Goal: Contribute content: Contribute content

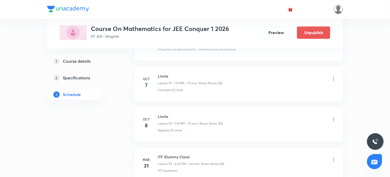
click at [339, 11] on img at bounding box center [338, 9] width 9 height 9
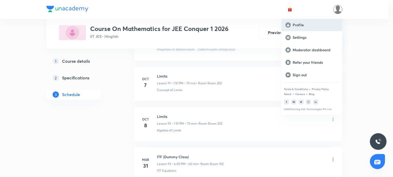
click at [295, 26] on p "Profile" at bounding box center [315, 25] width 45 height 5
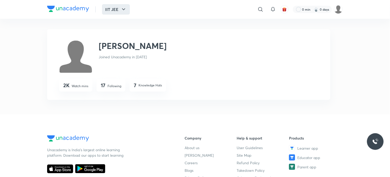
click at [112, 9] on button "IIT JEE" at bounding box center [116, 9] width 28 height 10
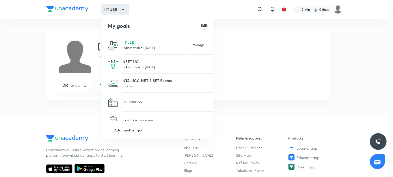
click at [134, 45] on p "Subscription till 27 Jul 2026" at bounding box center [155, 47] width 67 height 5
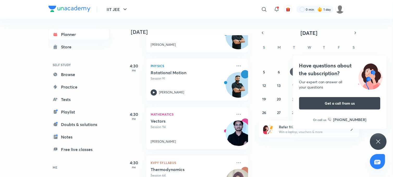
scroll to position [327, 0]
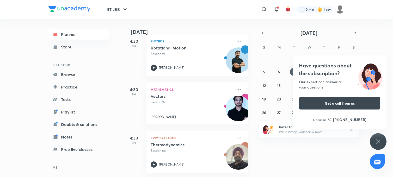
click at [381, 143] on icon at bounding box center [378, 142] width 6 height 6
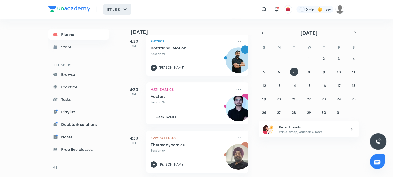
click at [116, 11] on button "IIT JEE" at bounding box center [117, 9] width 28 height 10
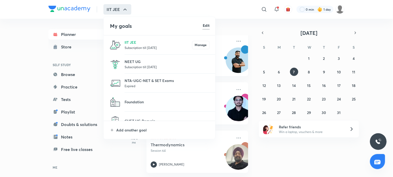
click at [133, 66] on p "Subscription till 27 Jul 2026" at bounding box center [167, 66] width 85 height 5
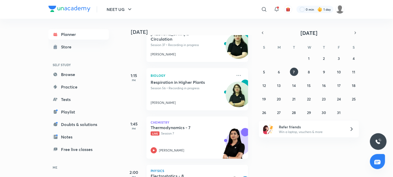
scroll to position [453, 0]
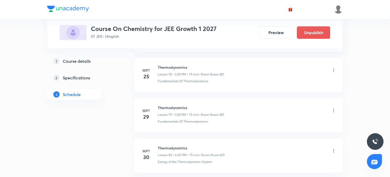
scroll to position [3677, 0]
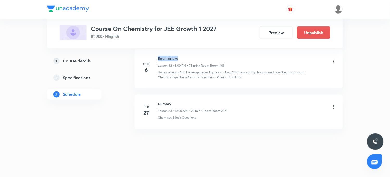
drag, startPoint x: 158, startPoint y: 57, endPoint x: 177, endPoint y: 56, distance: 19.0
click at [177, 56] on h6 "Equilibrium" at bounding box center [191, 58] width 66 height 5
copy h6 "Equilibrium"
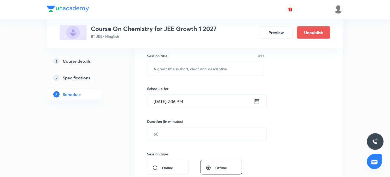
scroll to position [44, 0]
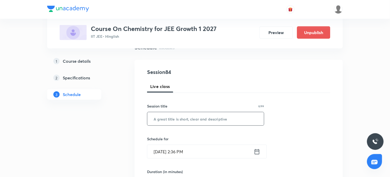
click at [166, 120] on input "text" at bounding box center [205, 118] width 117 height 13
paste input "Equilibrium"
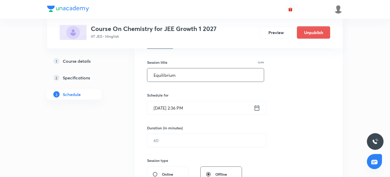
scroll to position [131, 0]
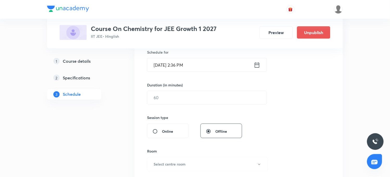
type input "Equilibrium"
click at [180, 66] on input "Oct 7, 2025, 2:36 PM" at bounding box center [200, 64] width 107 height 13
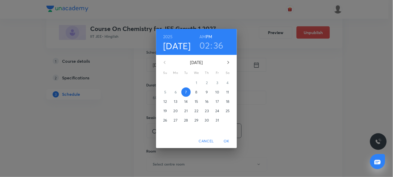
click at [205, 48] on h3 "02" at bounding box center [205, 45] width 10 height 11
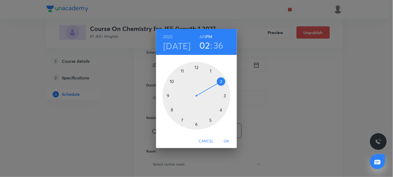
click at [197, 125] on div at bounding box center [197, 96] width 68 height 68
click at [212, 72] on div at bounding box center [197, 96] width 68 height 68
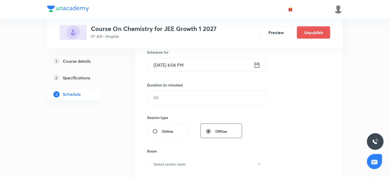
click at [183, 66] on input "Oct 7, 2025, 6:06 PM" at bounding box center [200, 64] width 107 height 13
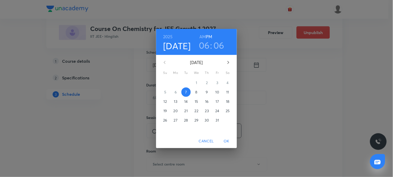
click at [223, 49] on h3 "06" at bounding box center [218, 45] width 11 height 11
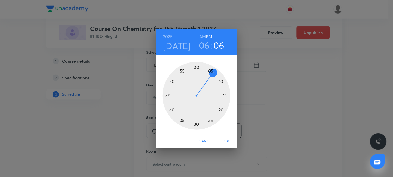
click at [210, 71] on div at bounding box center [197, 96] width 68 height 68
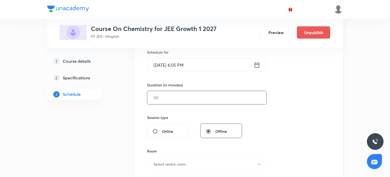
click at [167, 98] on input "text" at bounding box center [206, 97] width 119 height 13
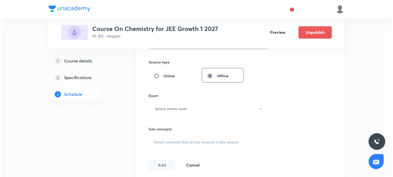
scroll to position [189, 0]
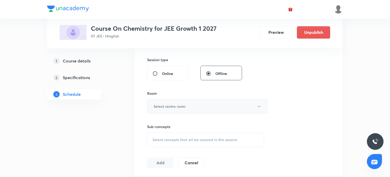
type input "75"
click at [171, 113] on button "Select centre room" at bounding box center [207, 107] width 121 height 14
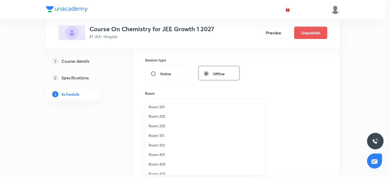
scroll to position [48, 0]
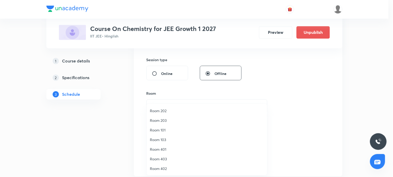
click at [158, 149] on span "Room 401" at bounding box center [207, 149] width 114 height 5
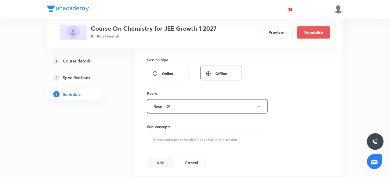
click at [175, 139] on span "Select concepts that wil be covered in this session" at bounding box center [195, 140] width 85 height 4
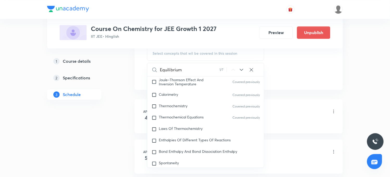
scroll to position [1051, 0]
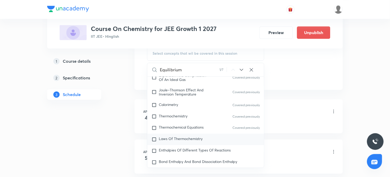
type input "Equilibrium"
click at [181, 137] on span "Laws Of Thermochemistry" at bounding box center [181, 138] width 44 height 5
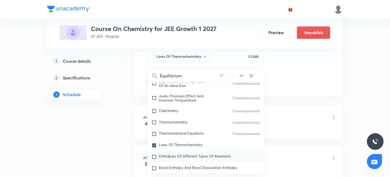
click at [183, 157] on span "Enthalpies Of Different Types Of Reactions" at bounding box center [195, 156] width 72 height 5
checkbox input "true"
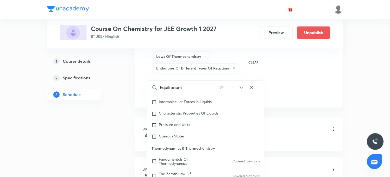
scroll to position [877, 0]
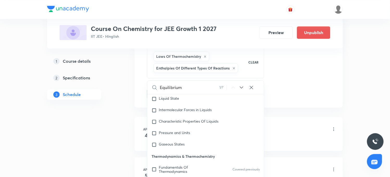
click at [241, 87] on icon at bounding box center [242, 87] width 6 height 6
checkbox input "true"
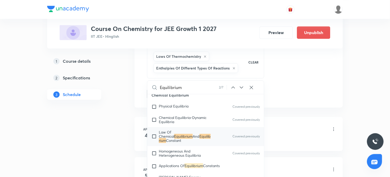
scroll to position [1256, 0]
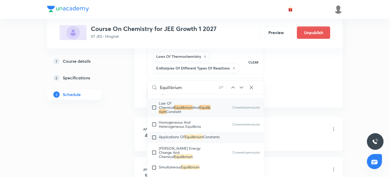
click at [190, 134] on mark "Equilibrium" at bounding box center [194, 136] width 19 height 5
checkbox input "true"
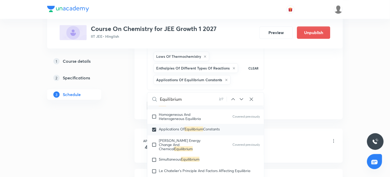
scroll to position [1285, 0]
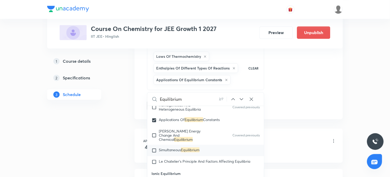
click at [171, 147] on span "Simultaneous" at bounding box center [170, 149] width 22 height 5
checkbox input "true"
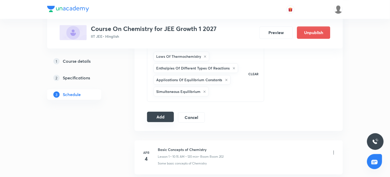
click at [173, 117] on button "Add" at bounding box center [160, 117] width 27 height 10
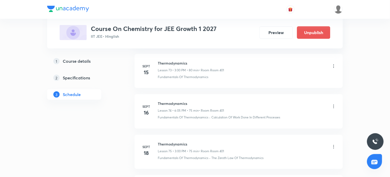
scroll to position [3482, 0]
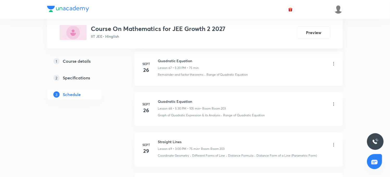
scroll to position [3165, 0]
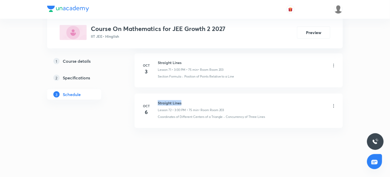
drag, startPoint x: 158, startPoint y: 103, endPoint x: 184, endPoint y: 103, distance: 25.5
click at [184, 103] on h6 "Straight Lines" at bounding box center [191, 102] width 66 height 5
copy h6 "Straight Lines"
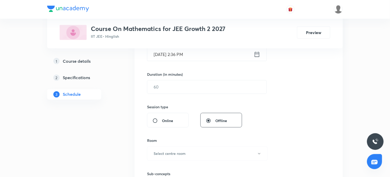
scroll to position [0, 0]
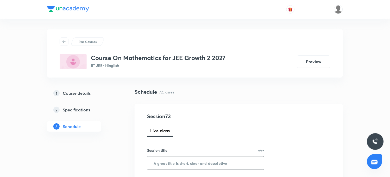
click at [179, 168] on input "text" at bounding box center [205, 163] width 117 height 13
paste input "Straight Lines"
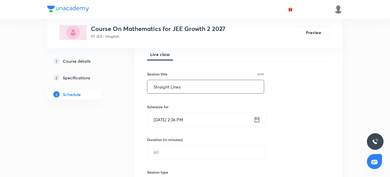
scroll to position [87, 0]
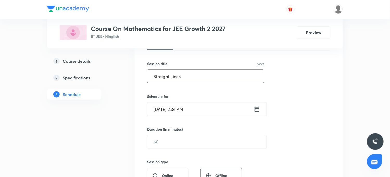
type input "Straight Lines"
click at [178, 109] on input "Oct 7, 2025, 2:36 PM" at bounding box center [200, 109] width 107 height 13
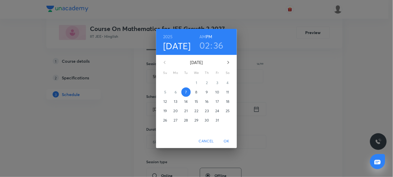
click at [207, 48] on h3 "02" at bounding box center [205, 45] width 10 height 11
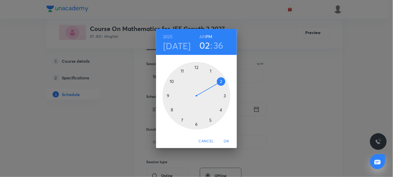
click at [196, 124] on div at bounding box center [197, 96] width 68 height 68
click at [211, 71] on div at bounding box center [197, 96] width 68 height 68
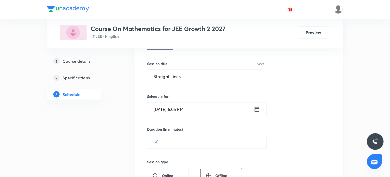
scroll to position [116, 0]
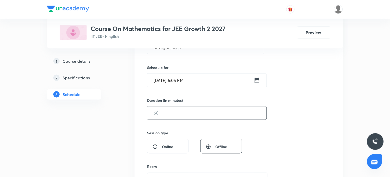
click at [185, 109] on input "text" at bounding box center [206, 113] width 119 height 13
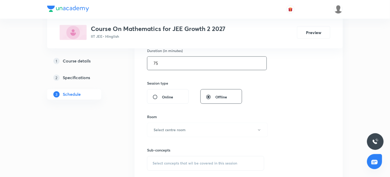
scroll to position [174, 0]
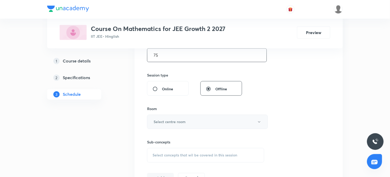
type input "75"
click at [178, 118] on button "Select centre room" at bounding box center [207, 122] width 121 height 14
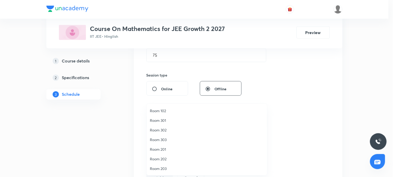
click at [164, 168] on span "Room 203" at bounding box center [207, 168] width 114 height 5
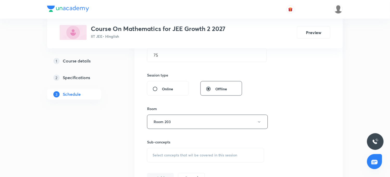
click at [167, 155] on span "Select concepts that wil be covered in this session" at bounding box center [195, 155] width 85 height 4
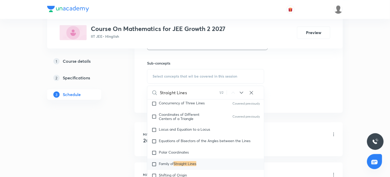
scroll to position [262, 0]
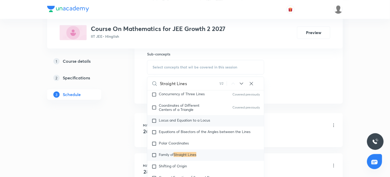
type input "Straight Lines"
click at [192, 121] on span "Locus and Equation to a Locus" at bounding box center [184, 120] width 51 height 5
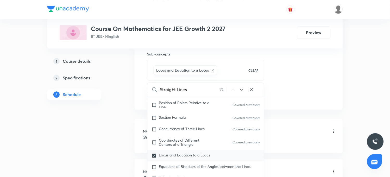
scroll to position [3015, 0]
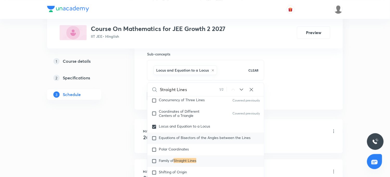
click at [174, 140] on span "Equations of Bisectors of the Angles between the Lines" at bounding box center [205, 137] width 92 height 5
checkbox input "true"
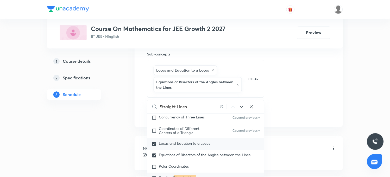
scroll to position [3044, 0]
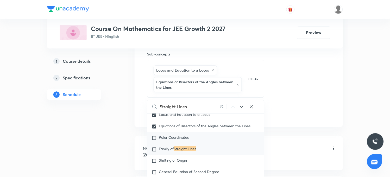
click at [175, 140] on span "Polar Coordinates" at bounding box center [174, 137] width 30 height 5
checkbox input "true"
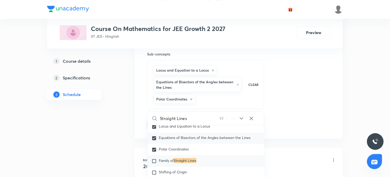
scroll to position [3073, 0]
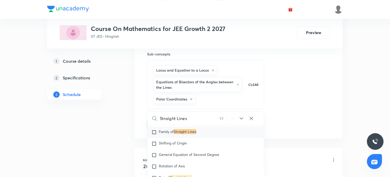
click at [171, 133] on span "Family of" at bounding box center [166, 131] width 15 height 5
checkbox input "true"
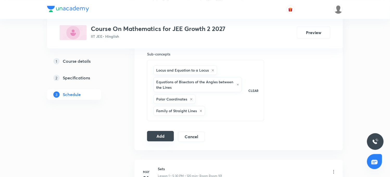
click at [163, 137] on button "Add" at bounding box center [160, 136] width 27 height 10
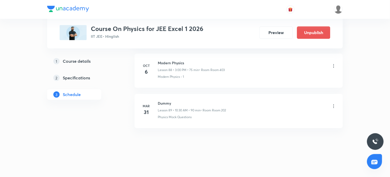
scroll to position [3832, 0]
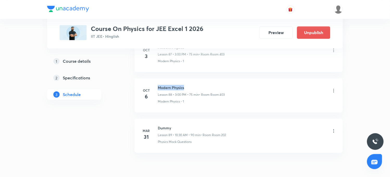
drag, startPoint x: 158, startPoint y: 91, endPoint x: 190, endPoint y: 92, distance: 31.5
click at [190, 90] on h6 "Modern Physics" at bounding box center [191, 87] width 67 height 5
copy h6 "Modern Physics"
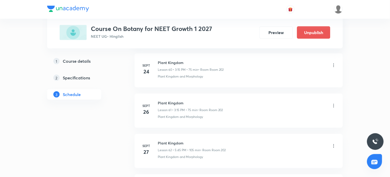
scroll to position [2854, 0]
drag, startPoint x: 158, startPoint y: 62, endPoint x: 199, endPoint y: 61, distance: 41.2
click at [199, 61] on h6 "Plant kingdom" at bounding box center [191, 62] width 66 height 5
drag, startPoint x: 199, startPoint y: 61, endPoint x: 240, endPoint y: 84, distance: 47.0
click at [240, 84] on li "[DATE] Plant kingdom Lesson 63 • 3:15 PM • 75 min • Room Room 202 Plant Kingdom…" at bounding box center [239, 71] width 208 height 34
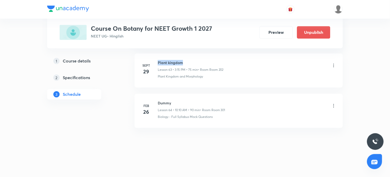
drag, startPoint x: 158, startPoint y: 61, endPoint x: 192, endPoint y: 61, distance: 33.9
click at [192, 61] on h6 "Plant kingdom" at bounding box center [191, 62] width 66 height 5
copy h6 "Plant kingdom"
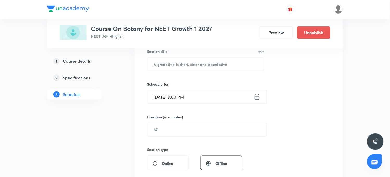
scroll to position [0, 0]
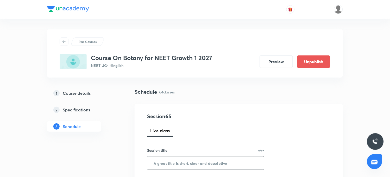
click at [176, 164] on input "text" at bounding box center [205, 163] width 117 height 13
paste input "Plant kingdom"
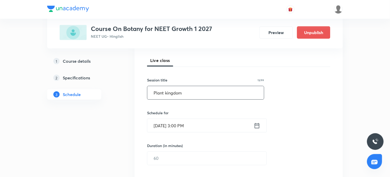
scroll to position [87, 0]
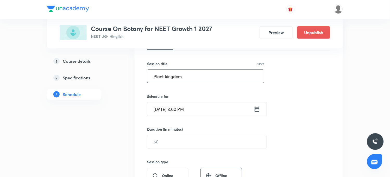
type input "Plant kingdom"
click at [163, 110] on input "[DATE] 3:00 PM" at bounding box center [200, 109] width 107 height 13
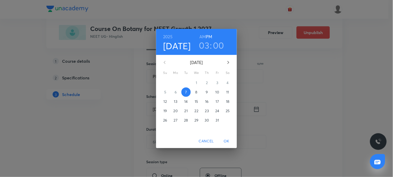
click at [217, 47] on h3 "00" at bounding box center [218, 45] width 11 height 11
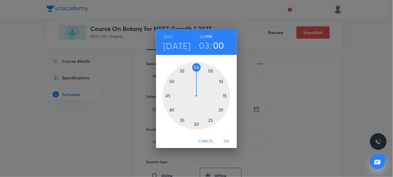
click at [224, 96] on div at bounding box center [197, 96] width 68 height 68
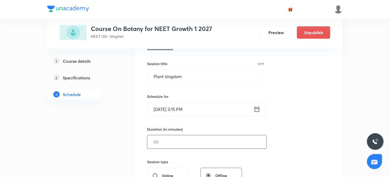
click at [163, 145] on input "text" at bounding box center [206, 141] width 119 height 13
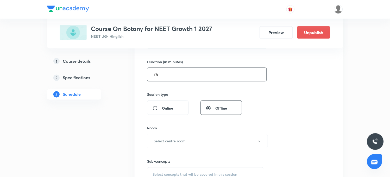
scroll to position [174, 0]
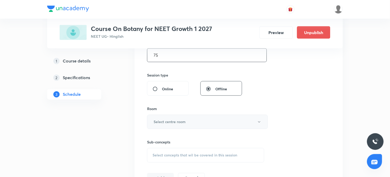
type input "75"
click at [167, 117] on button "Select centre room" at bounding box center [207, 122] width 121 height 14
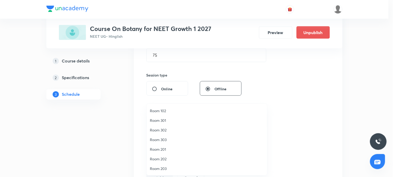
click at [158, 159] on span "Room 202" at bounding box center [207, 158] width 114 height 5
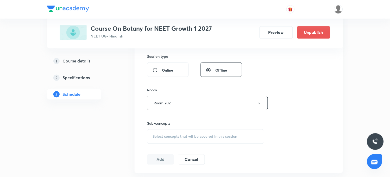
scroll to position [231, 0]
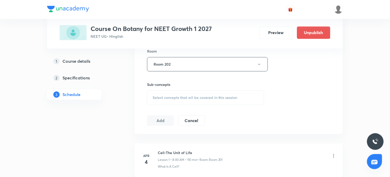
click at [179, 102] on div "Select concepts that wil be covered in this session" at bounding box center [205, 97] width 117 height 15
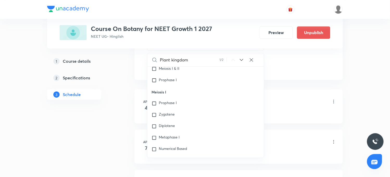
scroll to position [23926, 0]
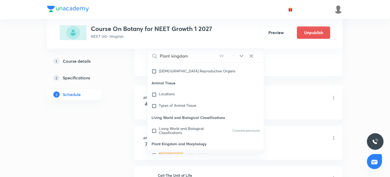
type input "Plant kingdom"
click at [183, 152] on span "and Morphology" at bounding box center [196, 154] width 27 height 5
checkbox input "true"
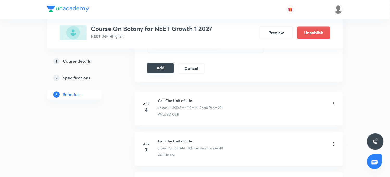
click at [156, 64] on button "Add" at bounding box center [160, 68] width 27 height 10
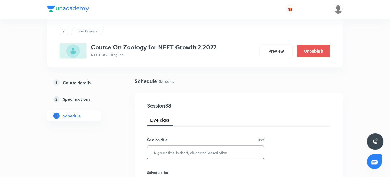
scroll to position [29, 0]
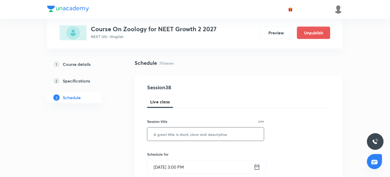
click at [201, 130] on input "text" at bounding box center [205, 134] width 117 height 13
paste input "Breathing and exchange of gases"
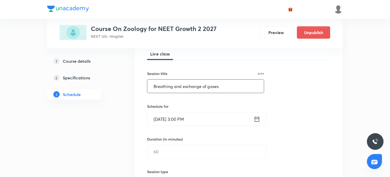
scroll to position [87, 0]
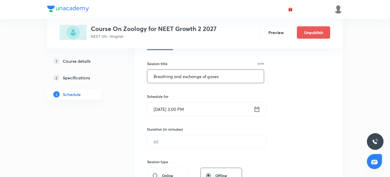
type input "Breathing and exchange of gases"
click at [180, 110] on input "[DATE] 3:00 PM" at bounding box center [200, 109] width 107 height 13
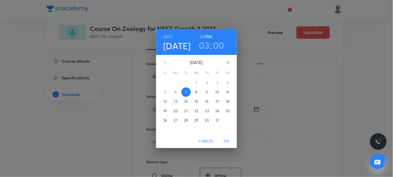
click at [221, 46] on h3 "00" at bounding box center [218, 45] width 11 height 11
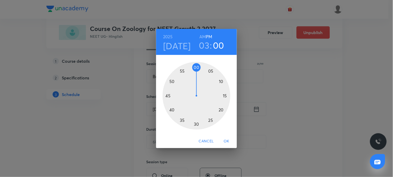
click at [226, 95] on div at bounding box center [197, 96] width 68 height 68
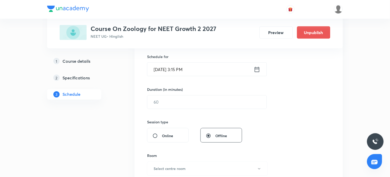
scroll to position [145, 0]
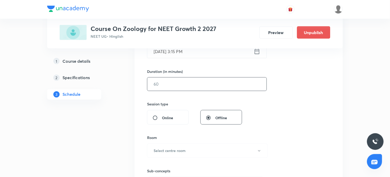
click at [178, 83] on input "text" at bounding box center [206, 84] width 119 height 13
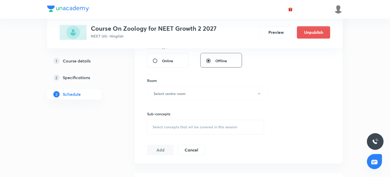
scroll to position [202, 0]
type input "75"
click at [179, 95] on h6 "Select centre room" at bounding box center [170, 92] width 32 height 5
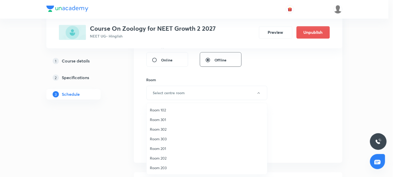
click at [161, 149] on span "Room 201" at bounding box center [207, 148] width 114 height 5
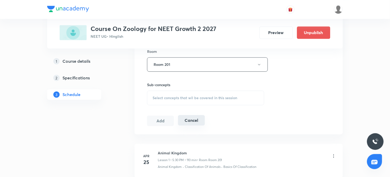
scroll to position [231, 0]
click at [170, 102] on div "Select concepts that wil be covered in this session" at bounding box center [205, 97] width 117 height 15
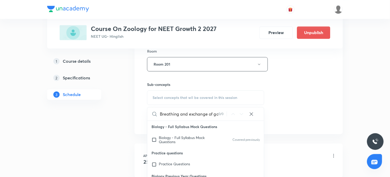
scroll to position [0, 7]
drag, startPoint x: 172, startPoint y: 115, endPoint x: 220, endPoint y: 115, distance: 47.9
click at [220, 115] on div "Breathing and exchange of gases 0 / 0 ​" at bounding box center [205, 113] width 117 height 13
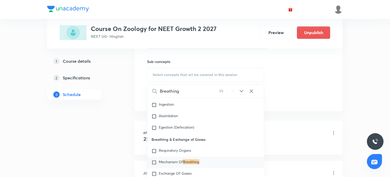
scroll to position [289, 0]
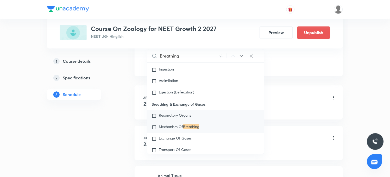
type input "Breathing"
click at [161, 118] on span "Respiratory Organs" at bounding box center [175, 115] width 32 height 5
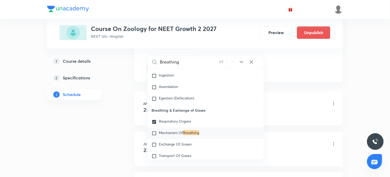
click at [154, 139] on div "Mechanism Of Breathing" at bounding box center [205, 133] width 117 height 11
checkbox input "true"
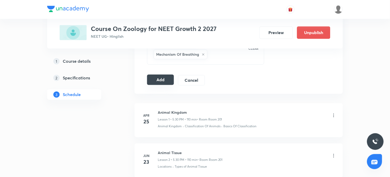
click at [158, 81] on button "Add" at bounding box center [160, 80] width 27 height 10
